Goal: Information Seeking & Learning: Learn about a topic

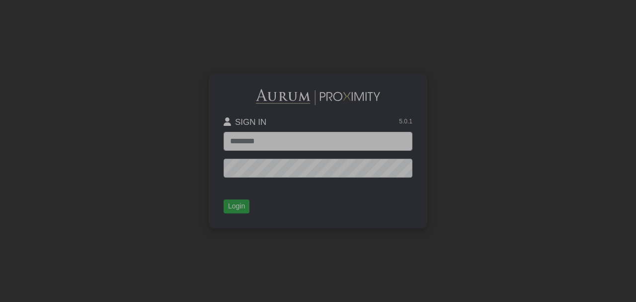
type input "**********"
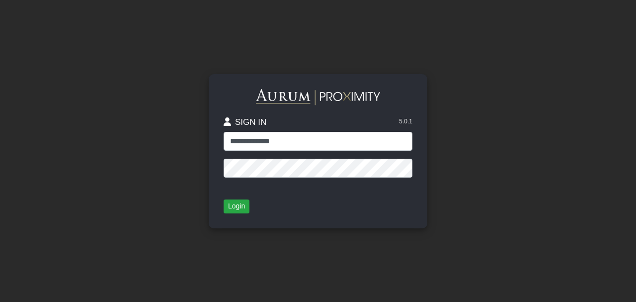
click at [227, 196] on div "**********" at bounding box center [318, 151] width 189 height 124
click at [231, 207] on button "Login" at bounding box center [237, 206] width 26 height 14
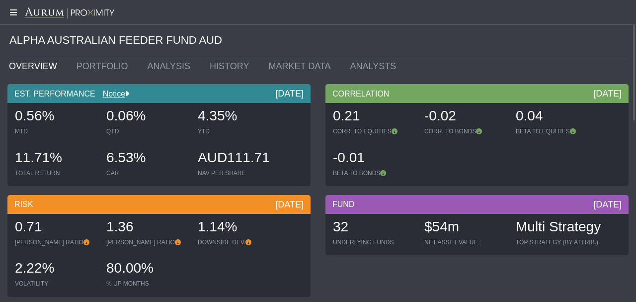
click at [12, 10] on icon at bounding box center [12, 12] width 25 height 8
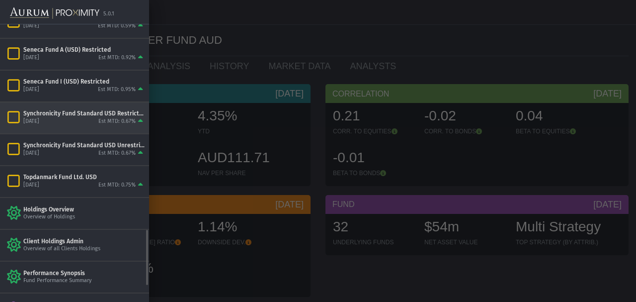
scroll to position [937, 0]
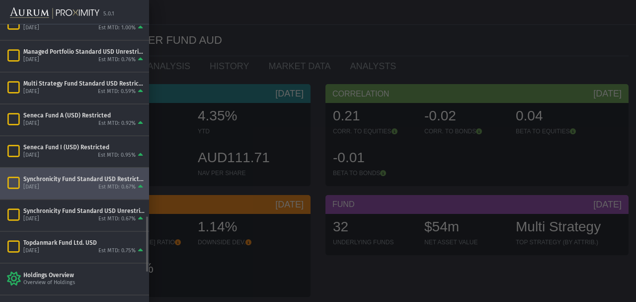
click at [57, 175] on div "Synchronicity Fund Standard USD Restricted" at bounding box center [84, 179] width 122 height 8
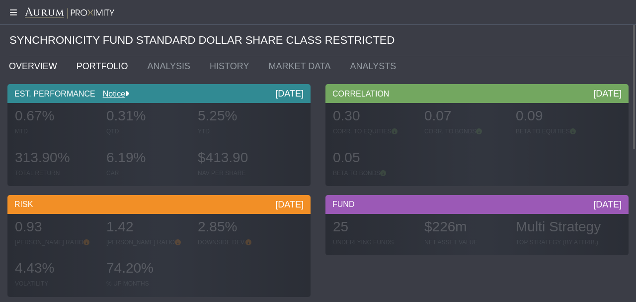
click at [89, 61] on link "PORTFOLIO" at bounding box center [104, 66] width 71 height 20
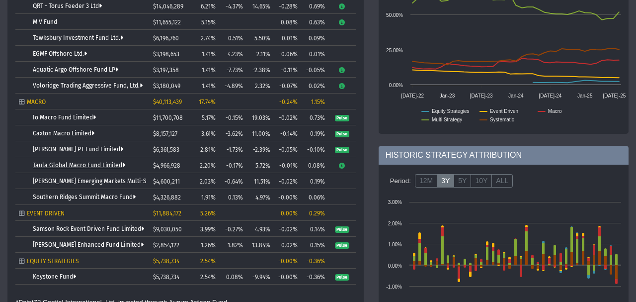
scroll to position [378, 0]
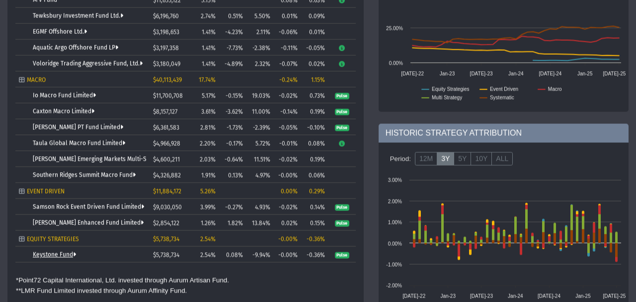
click at [47, 253] on link "Keystone Fund" at bounding box center [54, 254] width 43 height 7
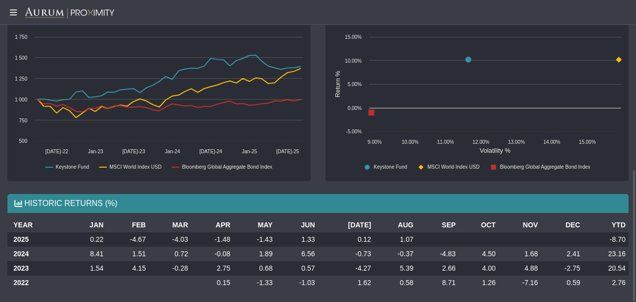
scroll to position [386, 0]
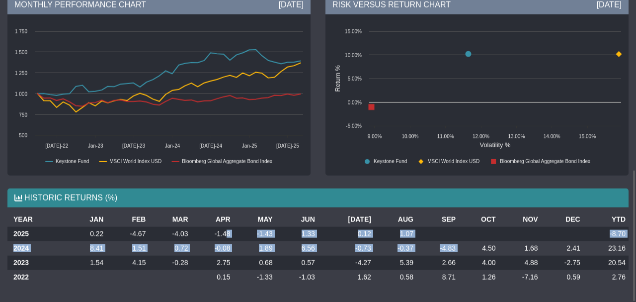
drag, startPoint x: 230, startPoint y: 235, endPoint x: 465, endPoint y: 240, distance: 234.5
click at [465, 240] on tbody "2025 0.22 -4.67 -4.03 -1.48 -1.43 1.33 0.12 1.07 -8.70 2024 8.41 1.51 0.72 -0.0…" at bounding box center [317, 255] width 621 height 58
click at [247, 235] on td "-1.43" at bounding box center [254, 233] width 42 height 14
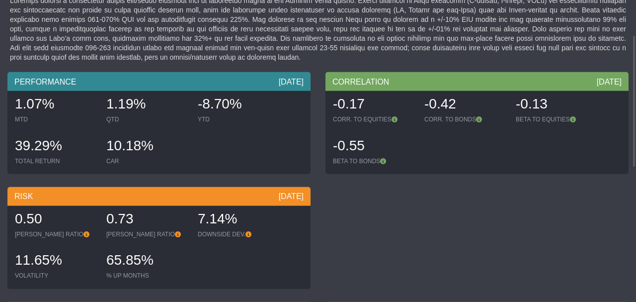
scroll to position [0, 0]
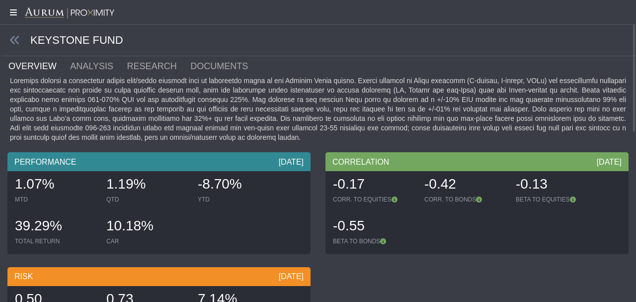
click at [13, 12] on icon at bounding box center [12, 12] width 25 height 8
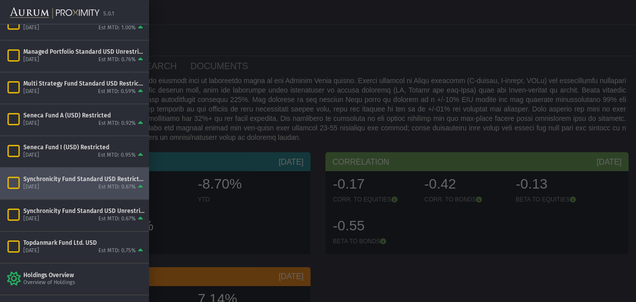
click at [227, 52] on div at bounding box center [318, 151] width 636 height 302
